Goal: Check status: Check status

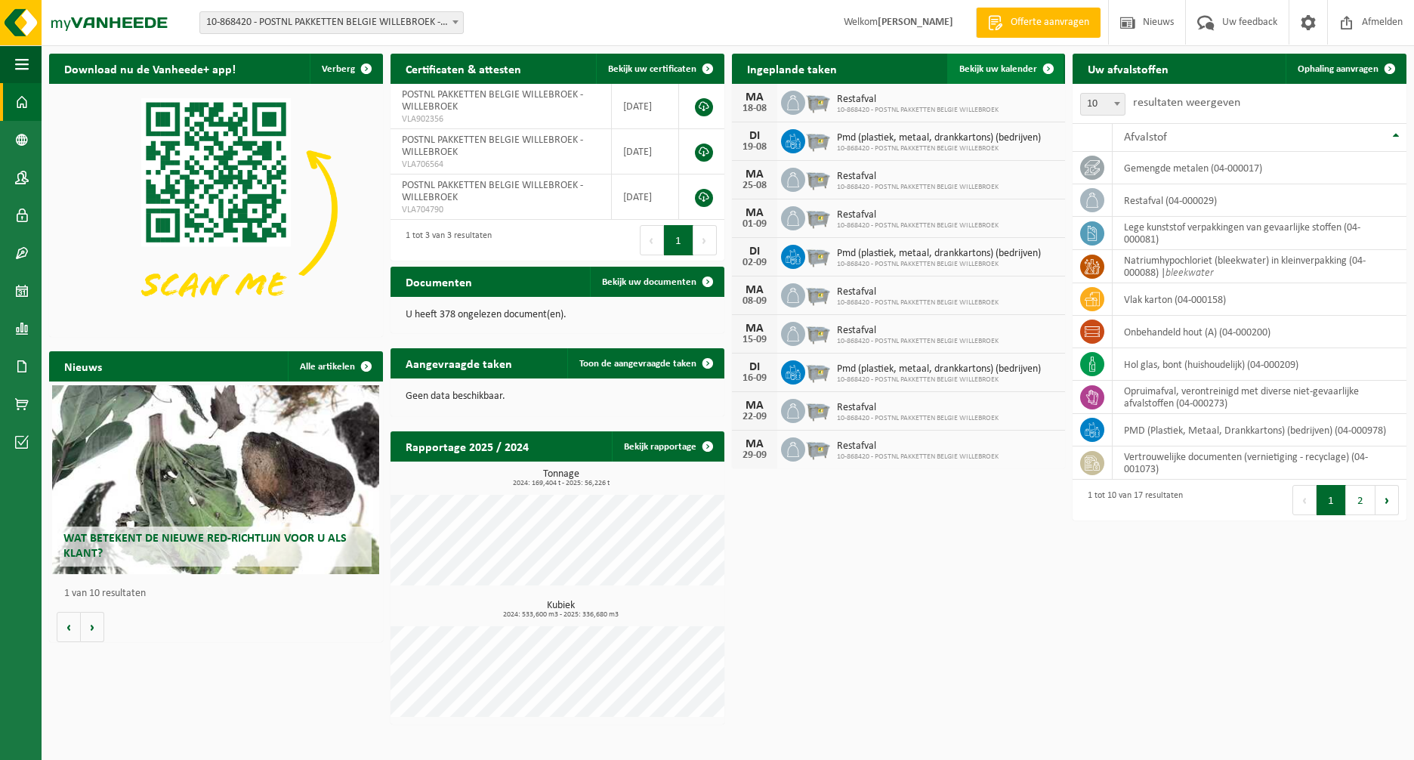
click at [1031, 68] on span "Bekijk uw kalender" at bounding box center [998, 69] width 78 height 10
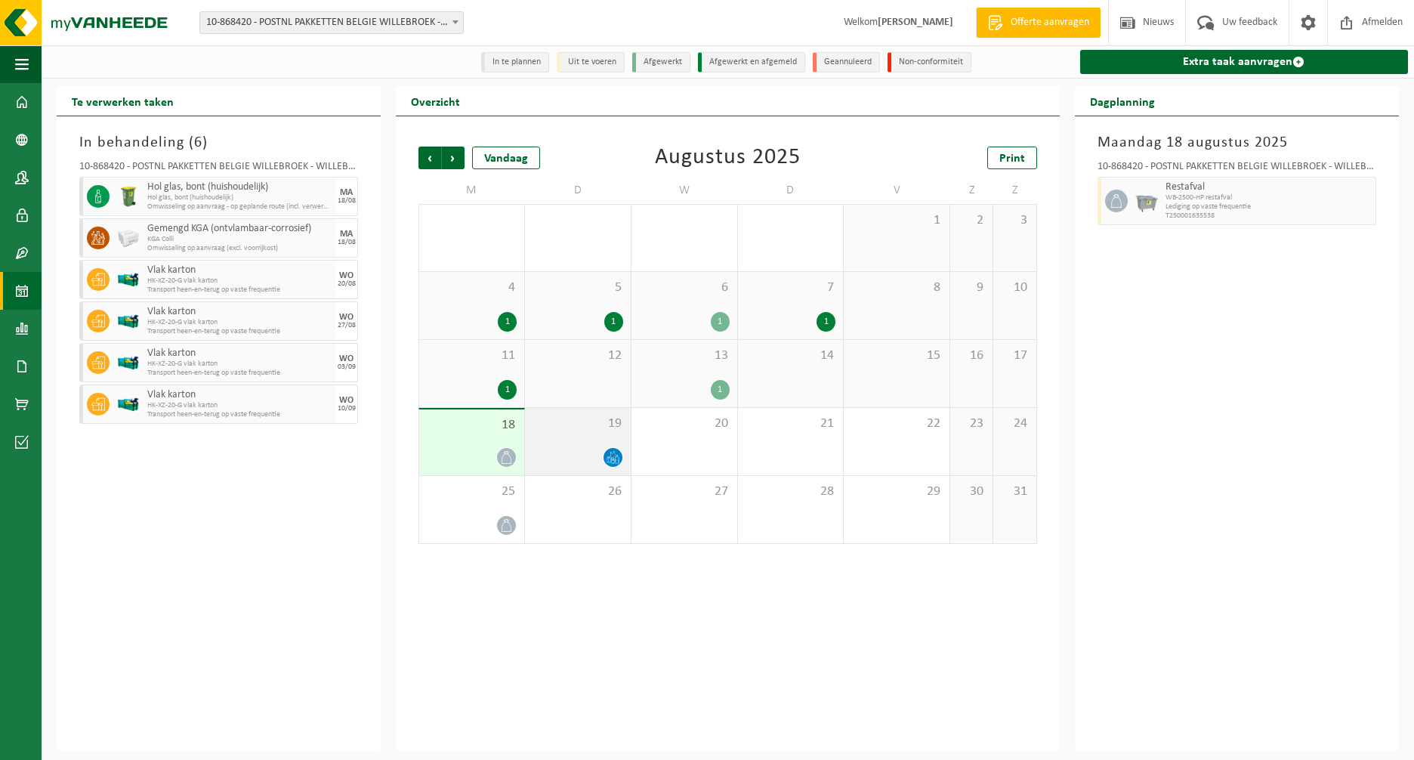
click at [581, 450] on div at bounding box center [577, 457] width 91 height 20
click at [468, 437] on div "18" at bounding box center [471, 442] width 105 height 66
click at [583, 430] on span "19" at bounding box center [577, 423] width 91 height 17
click at [697, 371] on div "13 1" at bounding box center [684, 373] width 106 height 67
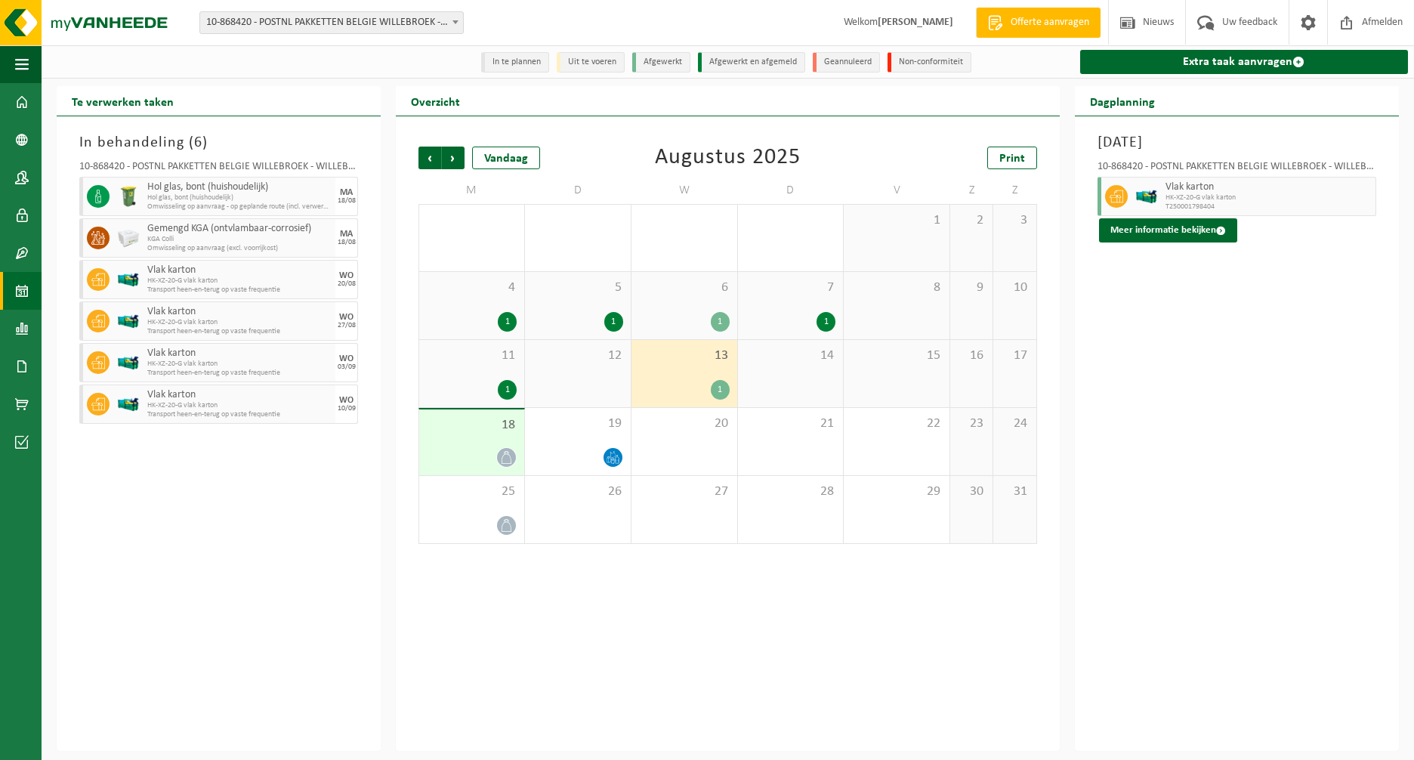
click at [473, 372] on div "11 1" at bounding box center [471, 373] width 105 height 67
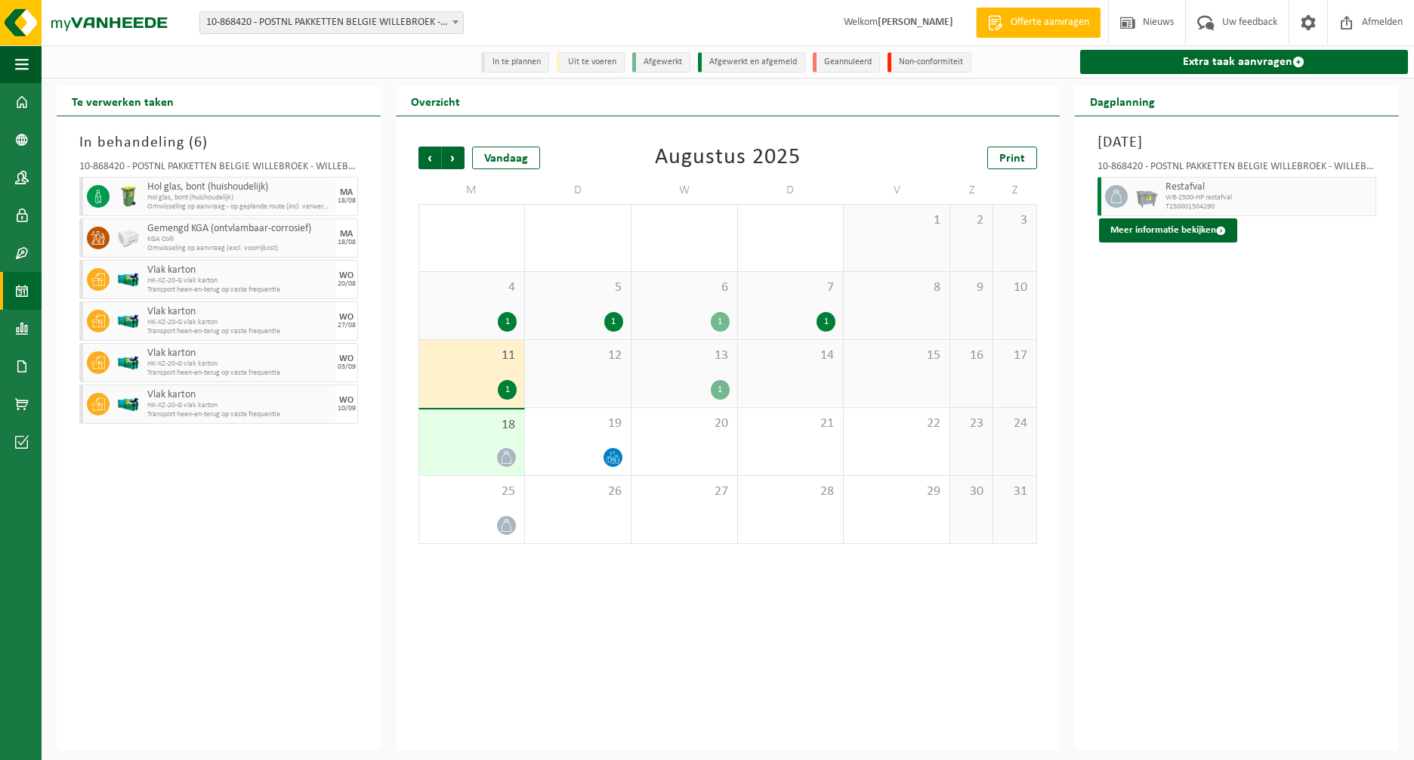
click at [689, 304] on div "6 1" at bounding box center [684, 305] width 106 height 67
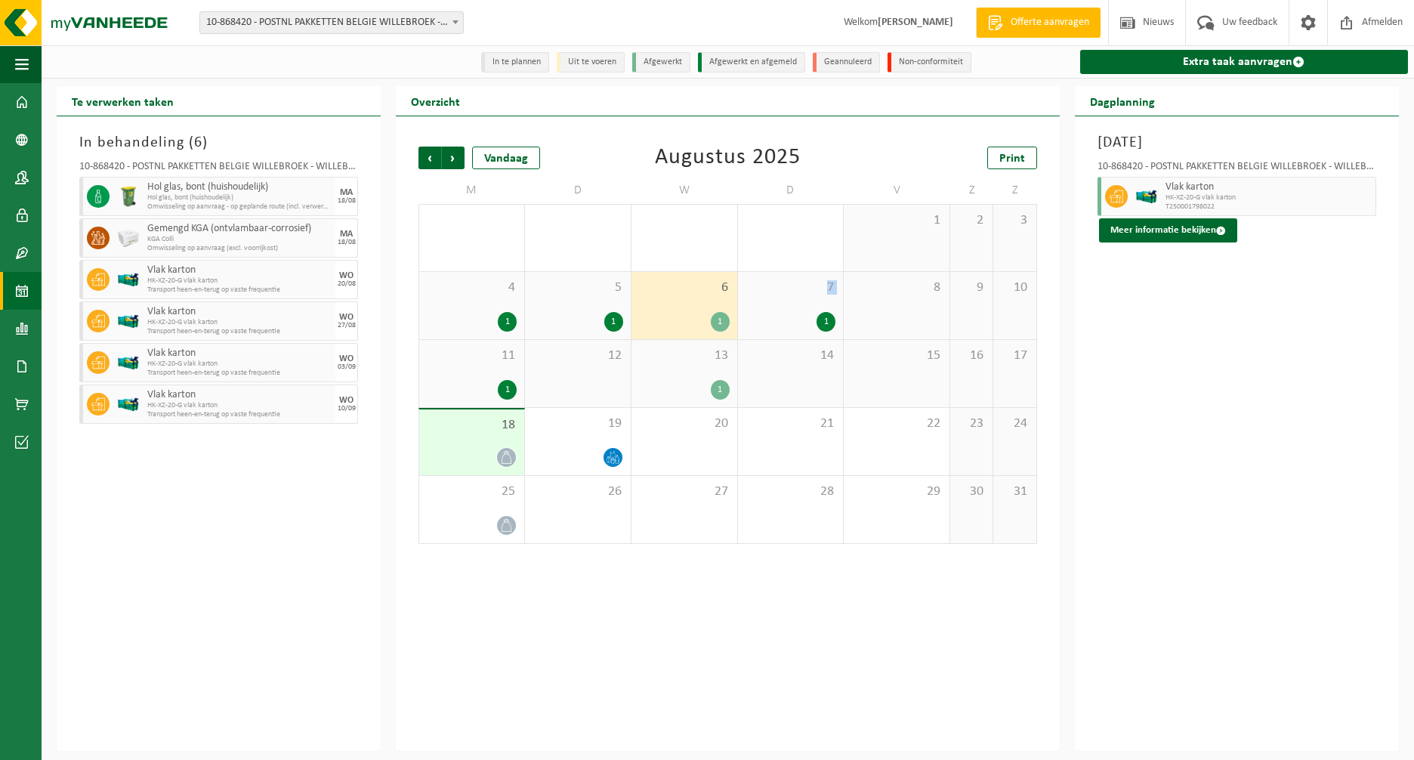
drag, startPoint x: 773, startPoint y: 298, endPoint x: 776, endPoint y: 307, distance: 9.1
click at [776, 307] on div "7 1" at bounding box center [791, 305] width 106 height 67
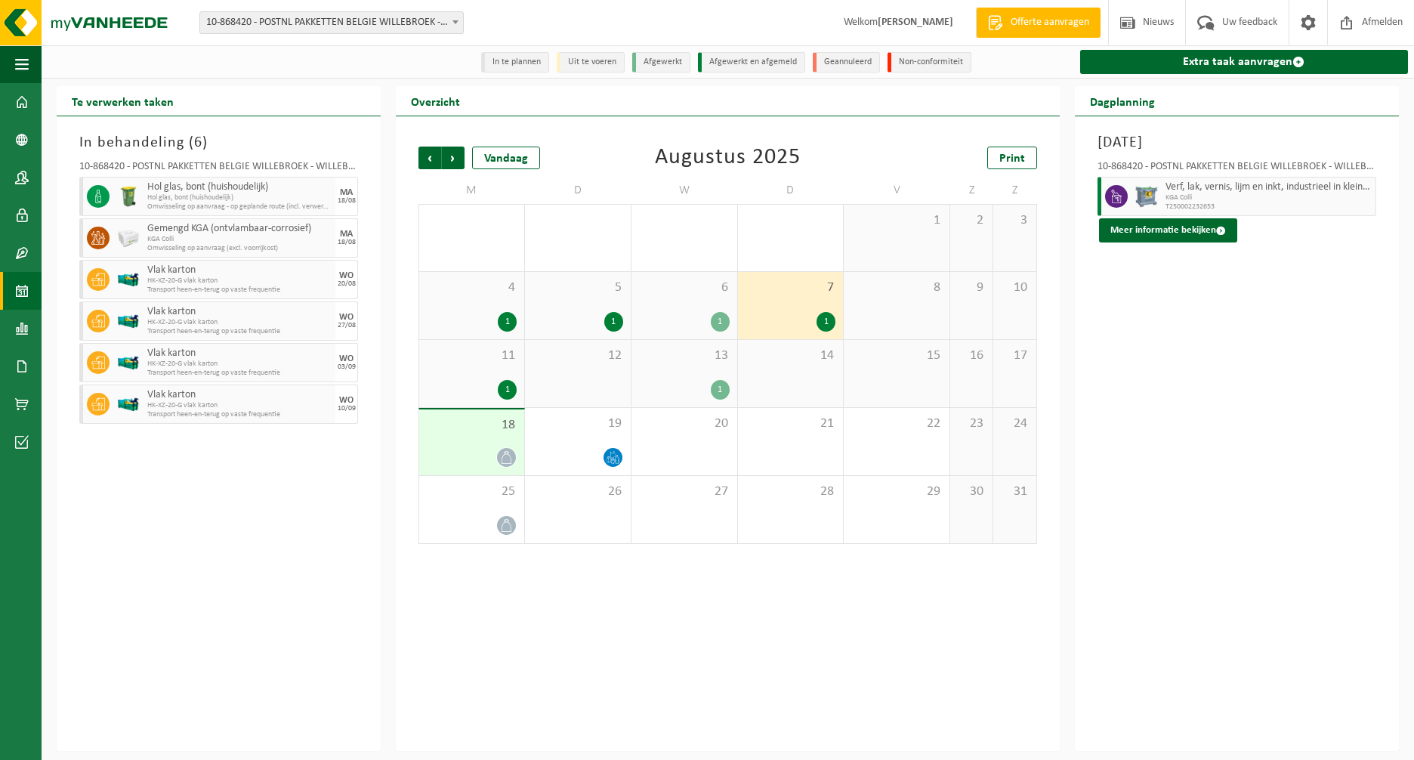
drag, startPoint x: 776, startPoint y: 307, endPoint x: 679, endPoint y: 304, distance: 97.5
click at [679, 304] on div "6 1" at bounding box center [684, 305] width 106 height 67
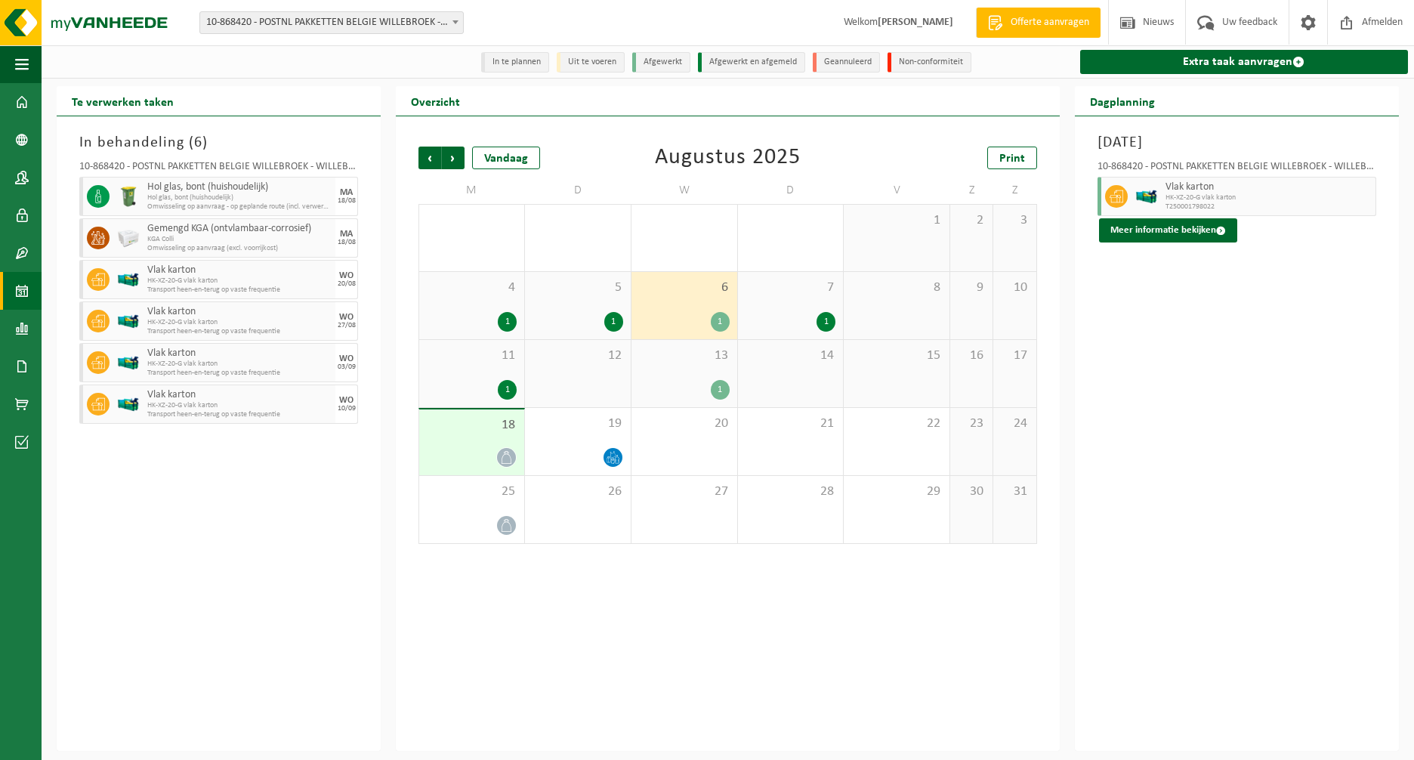
click at [556, 306] on div "5 1" at bounding box center [578, 305] width 106 height 67
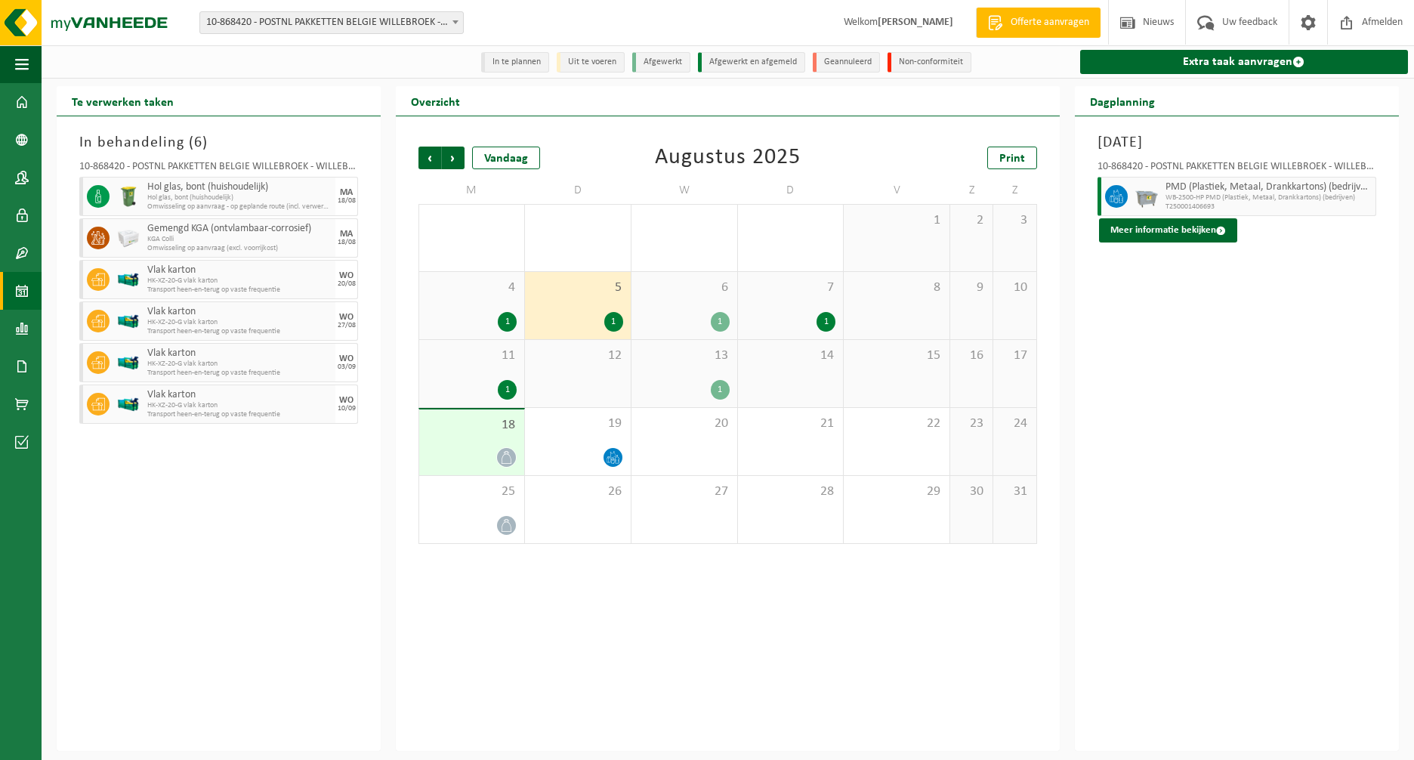
drag, startPoint x: 556, startPoint y: 306, endPoint x: 680, endPoint y: 304, distance: 123.9
click at [680, 304] on div "6 1" at bounding box center [684, 305] width 106 height 67
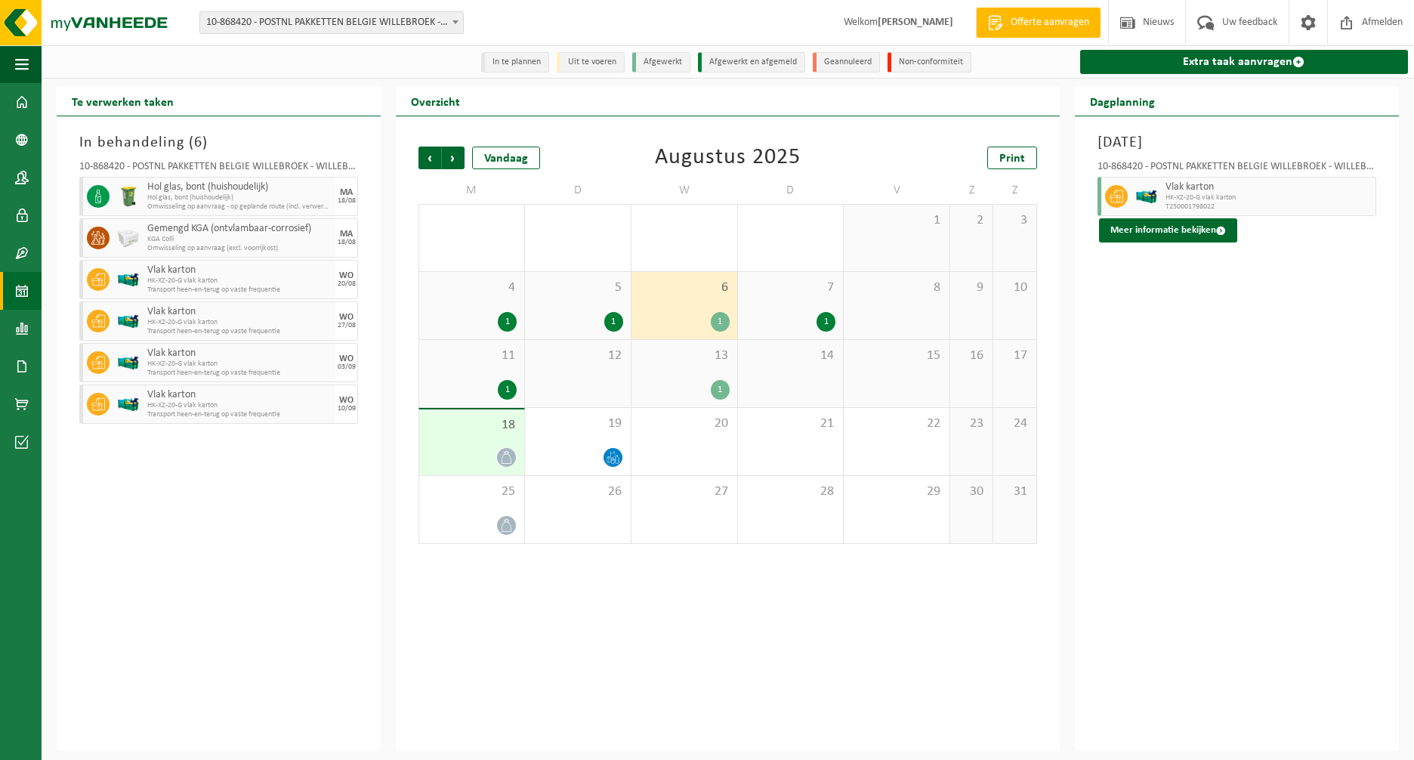
click at [785, 293] on span "7" at bounding box center [790, 287] width 91 height 17
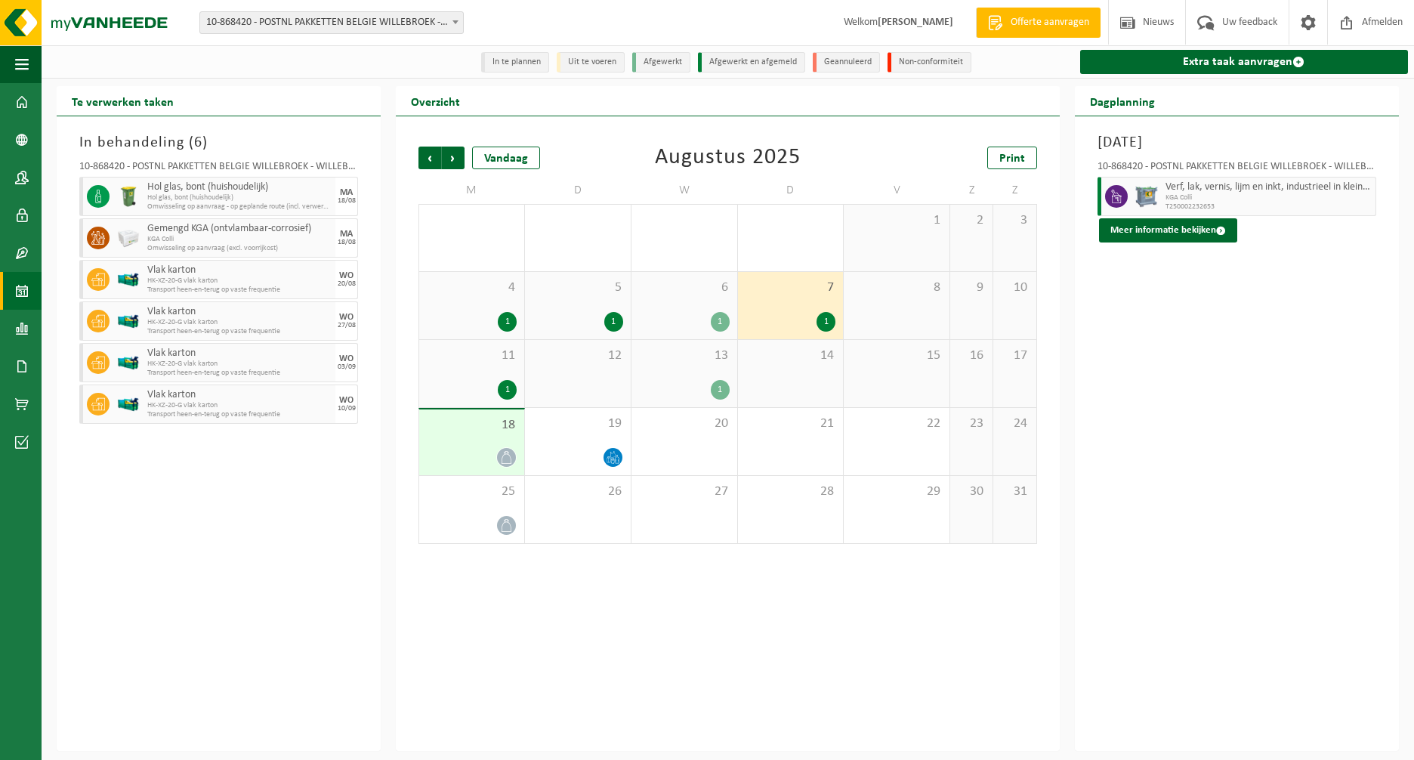
click at [678, 386] on div "1" at bounding box center [684, 390] width 91 height 20
